Goal: Information Seeking & Learning: Learn about a topic

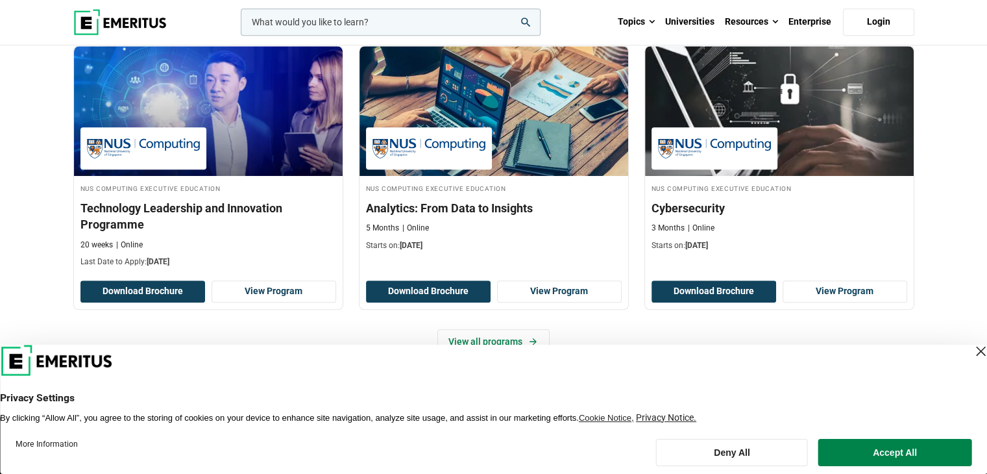
scroll to position [908, 0]
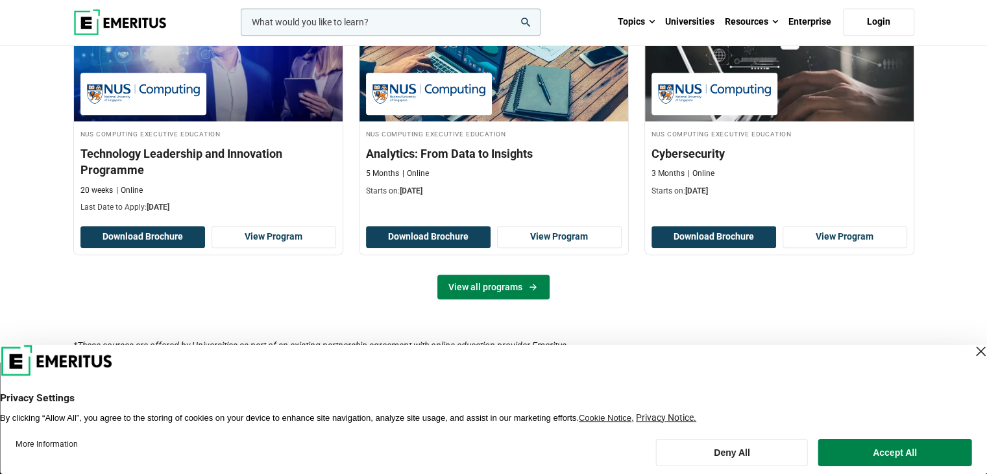
click at [514, 284] on link "View all programs" at bounding box center [493, 286] width 112 height 25
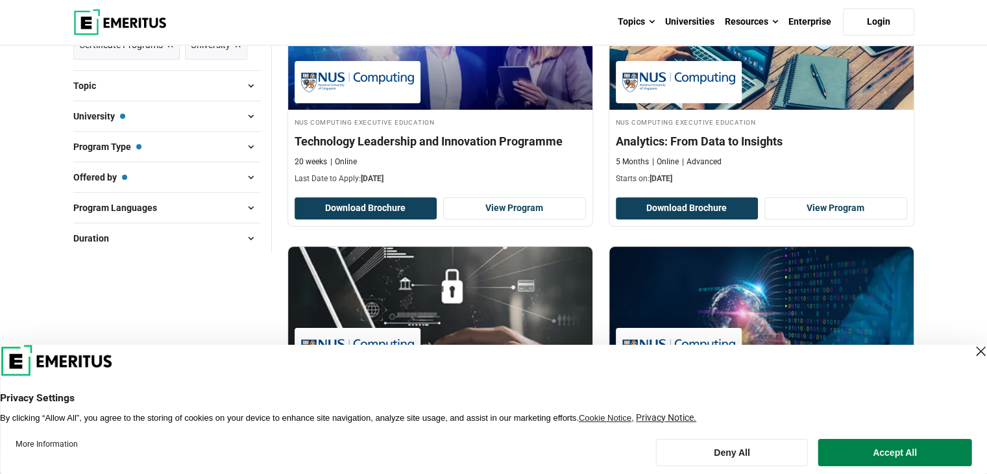
scroll to position [260, 0]
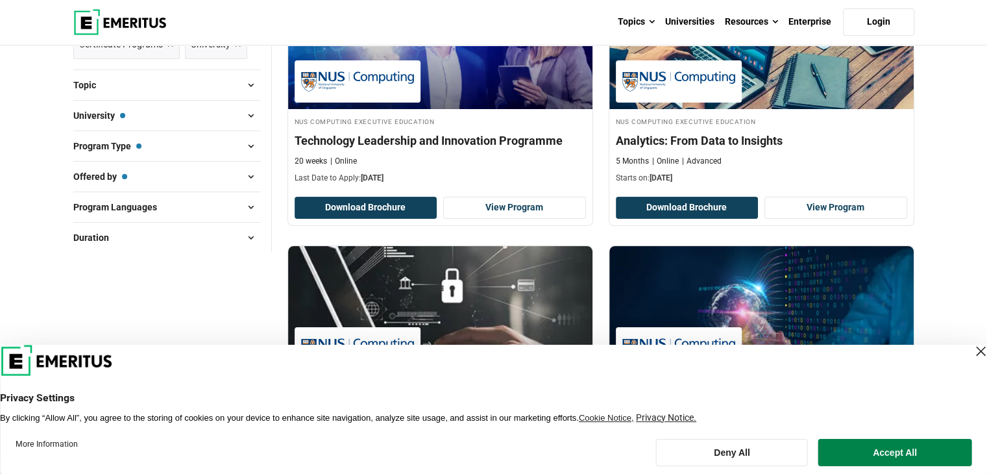
click at [971, 355] on div "Close Layer" at bounding box center [980, 351] width 18 height 18
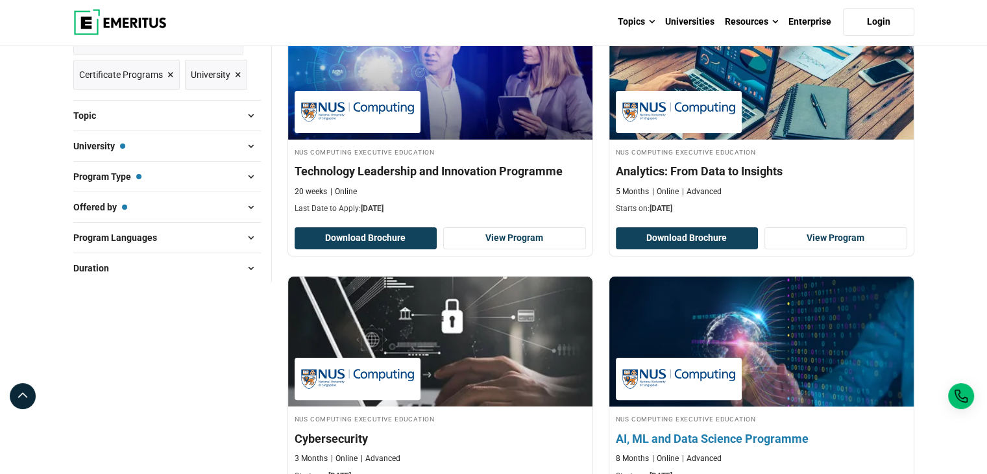
scroll to position [130, 0]
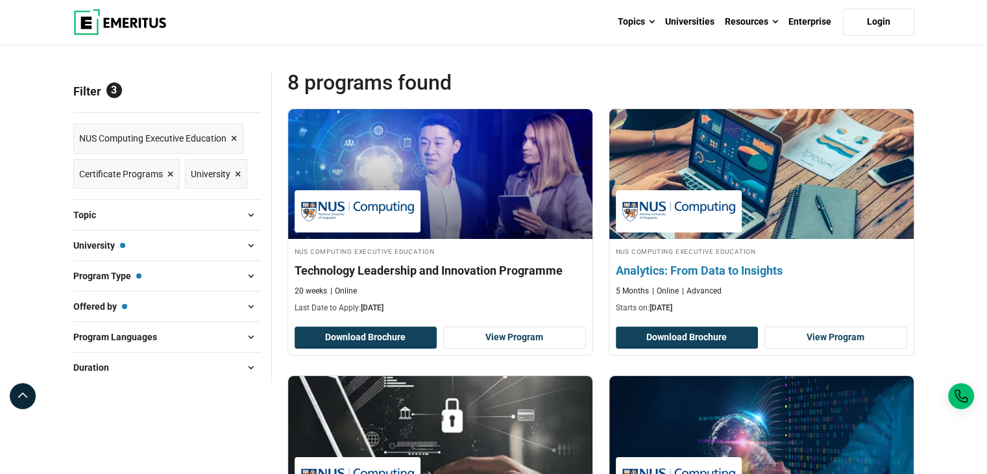
click at [711, 265] on h4 "Analytics: From Data to Insights" at bounding box center [761, 270] width 291 height 16
click at [833, 338] on link "View Program" at bounding box center [835, 337] width 143 height 22
click at [708, 338] on button "Download Brochure" at bounding box center [687, 337] width 143 height 22
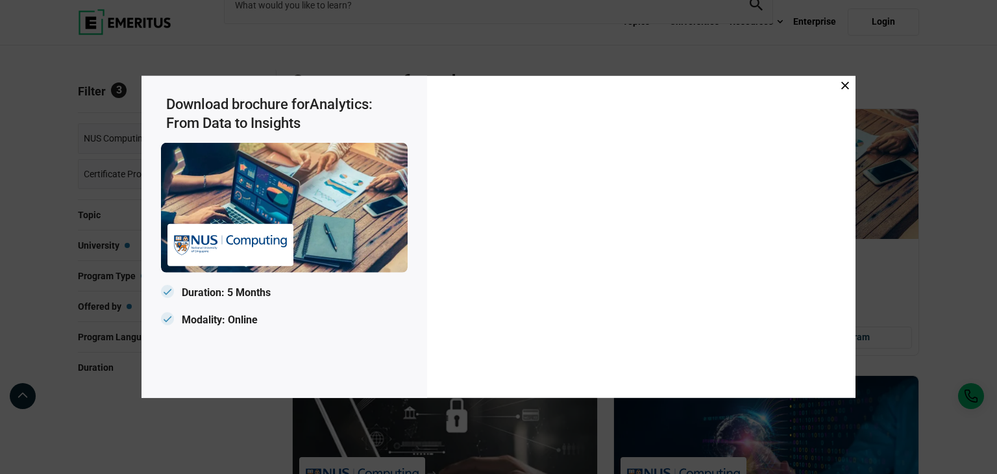
click at [844, 85] on icon at bounding box center [845, 86] width 8 height 8
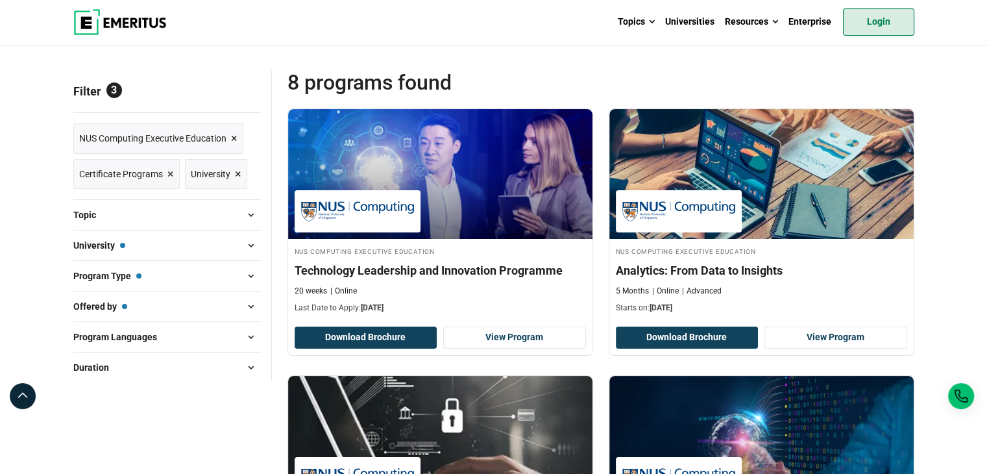
click at [846, 25] on link "Login" at bounding box center [878, 21] width 71 height 27
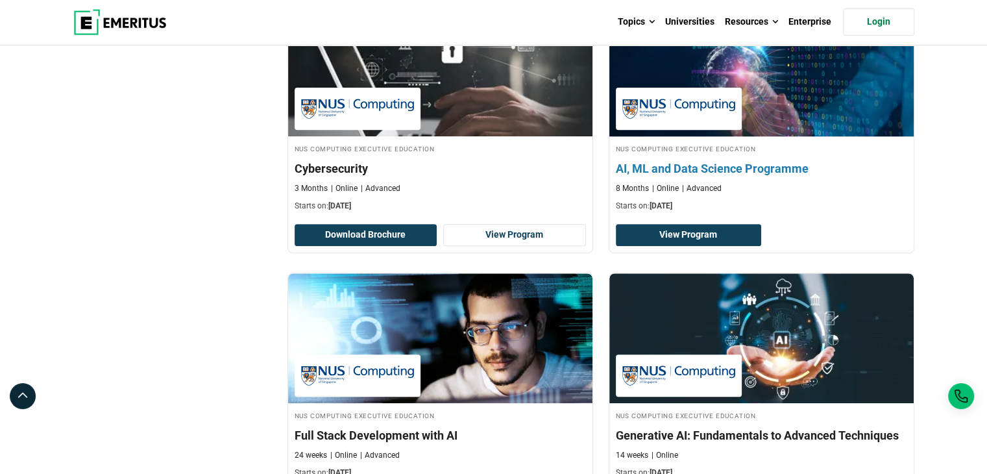
scroll to position [519, 0]
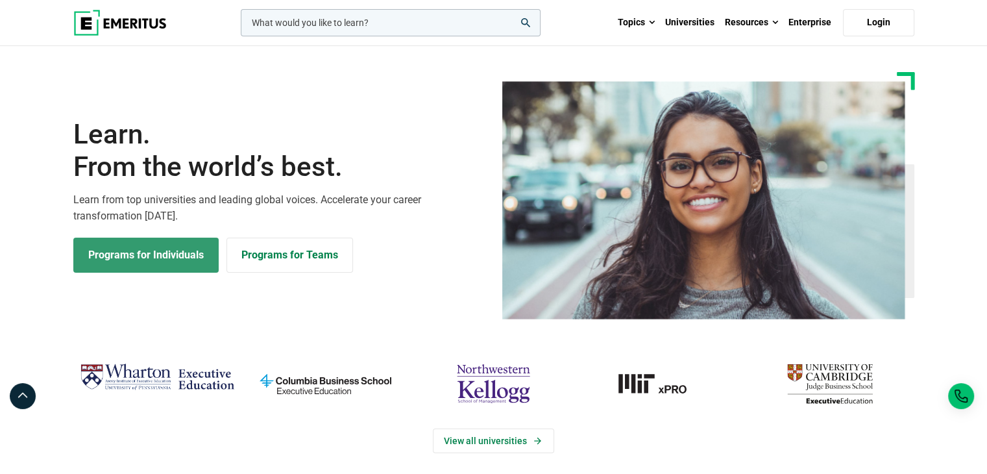
click at [90, 250] on link "Programs for Individuals" at bounding box center [145, 254] width 145 height 35
